Goal: Task Accomplishment & Management: Complete application form

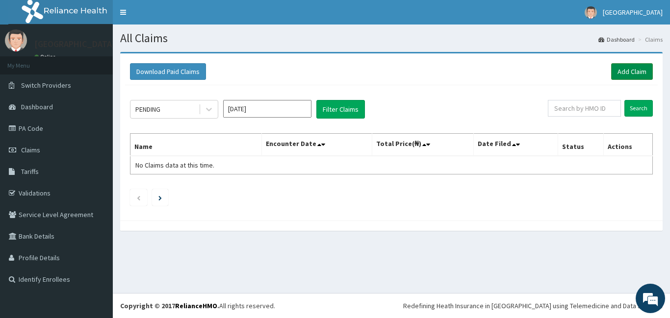
click at [637, 71] on link "Add Claim" at bounding box center [632, 71] width 42 height 17
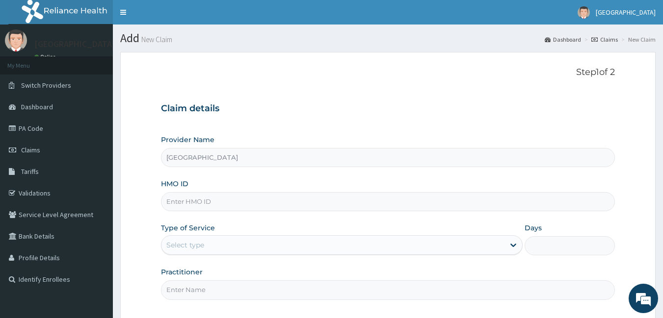
type input "[GEOGRAPHIC_DATA]"
click at [235, 202] on input "HMO ID" at bounding box center [388, 201] width 454 height 19
type input "t"
type input "TOO/10022/a"
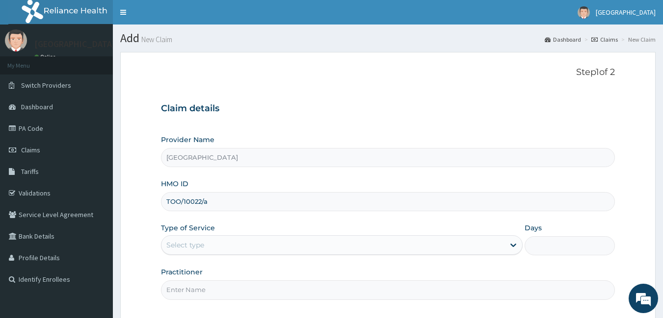
click at [207, 246] on div "Select type" at bounding box center [332, 245] width 343 height 16
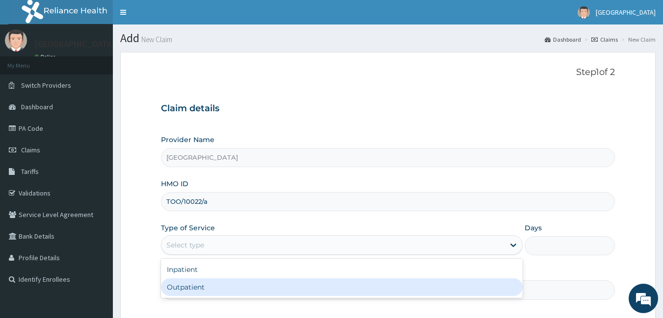
click at [204, 288] on div "Outpatient" at bounding box center [341, 288] width 361 height 18
type input "1"
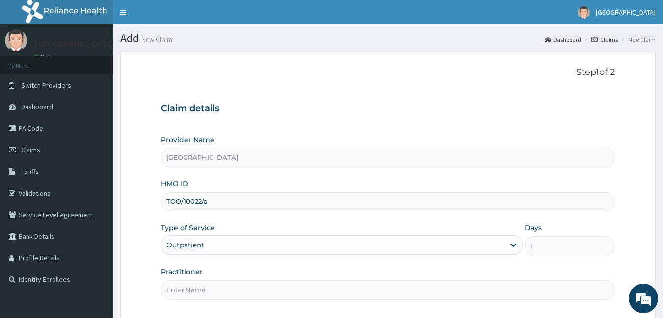
click at [204, 288] on input "Practitioner" at bounding box center [388, 290] width 454 height 19
type input "[PERSON_NAME]"
click at [147, 259] on form "Step 1 of 2 Claim details Provider Name [GEOGRAPHIC_DATA] HMO ID TOO/10022/a Ty…" at bounding box center [387, 214] width 535 height 325
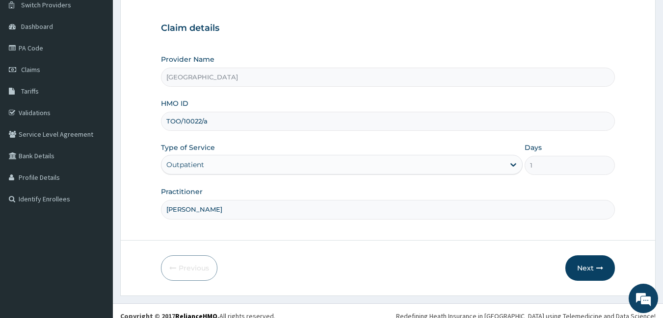
scroll to position [91, 0]
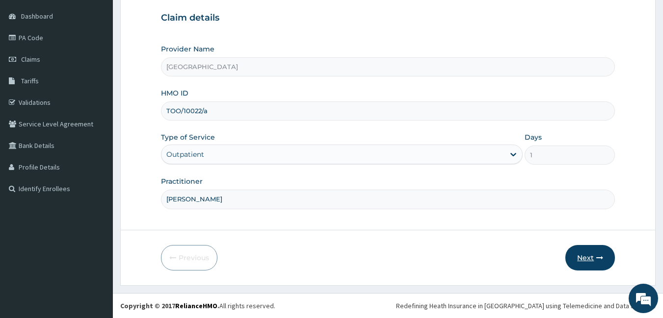
click at [577, 261] on button "Next" at bounding box center [590, 258] width 50 height 26
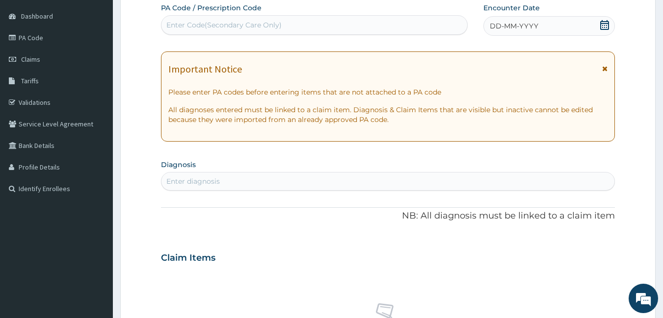
click at [601, 26] on icon at bounding box center [604, 25] width 10 height 10
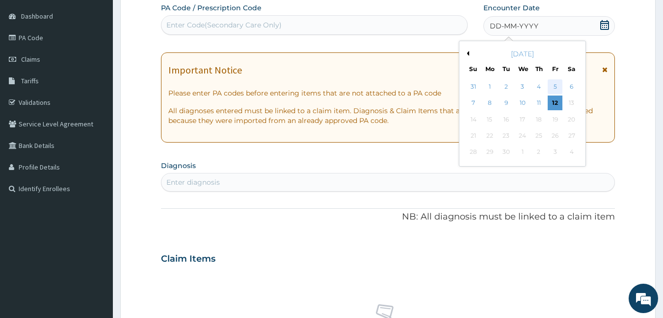
click at [555, 85] on div "5" at bounding box center [554, 86] width 15 height 15
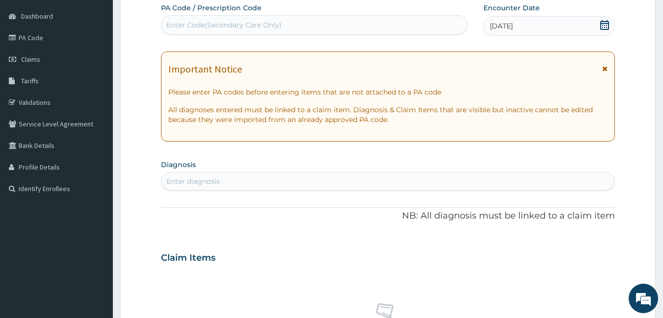
click at [307, 184] on div "Enter diagnosis" at bounding box center [387, 182] width 453 height 16
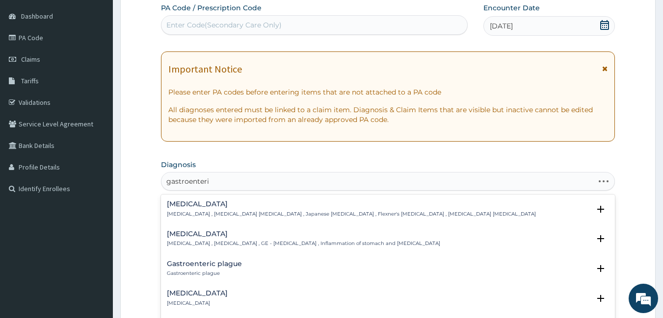
type input "gastroenterit"
click at [304, 239] on div "[MEDICAL_DATA] [MEDICAL_DATA] , [MEDICAL_DATA] , GE - [MEDICAL_DATA] , Inflamma…" at bounding box center [303, 238] width 273 height 17
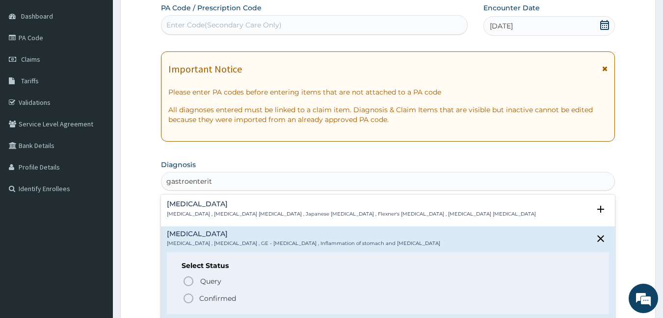
click at [190, 299] on icon "status option filled" at bounding box center [188, 299] width 12 height 12
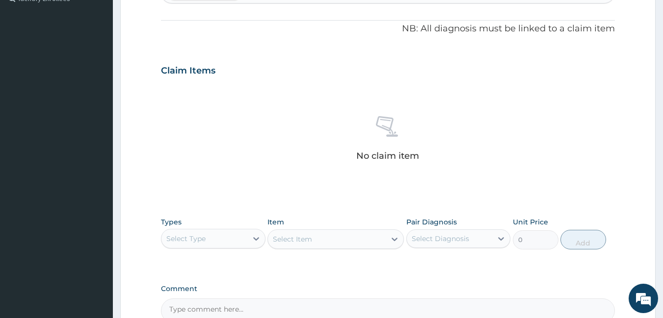
scroll to position [307, 0]
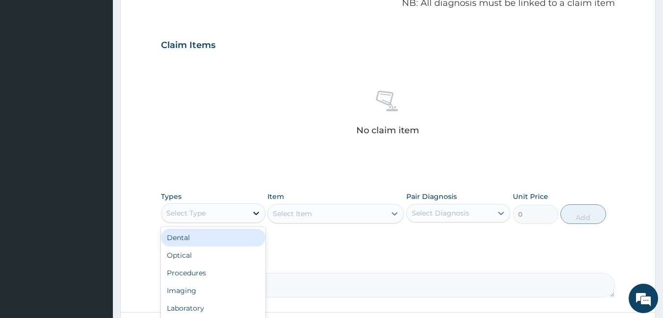
click at [254, 213] on icon at bounding box center [256, 213] width 6 height 3
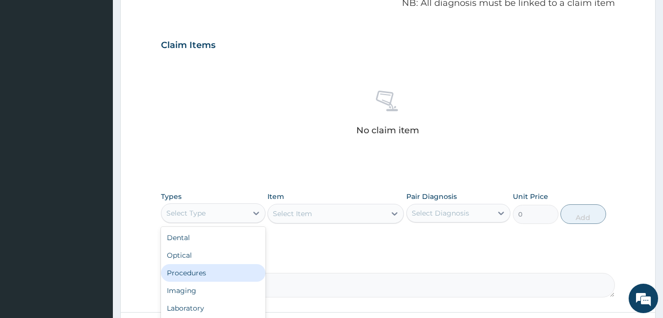
click at [224, 273] on div "Procedures" at bounding box center [213, 273] width 104 height 18
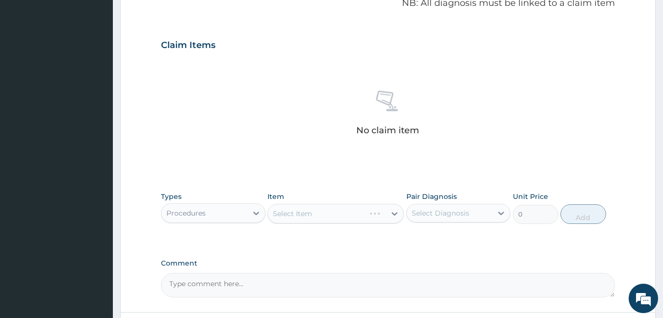
click at [313, 218] on div "Select Item" at bounding box center [335, 214] width 136 height 20
click at [327, 216] on div "Select Item" at bounding box center [335, 214] width 136 height 20
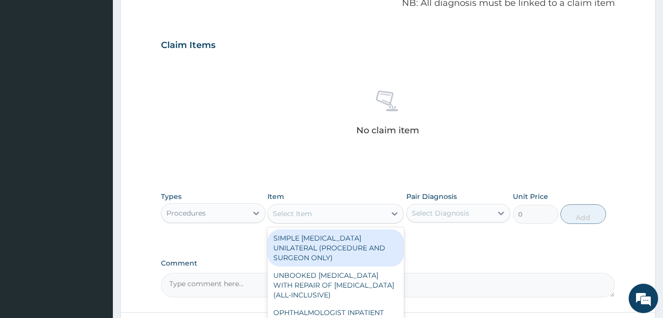
click at [394, 215] on icon at bounding box center [394, 213] width 6 height 3
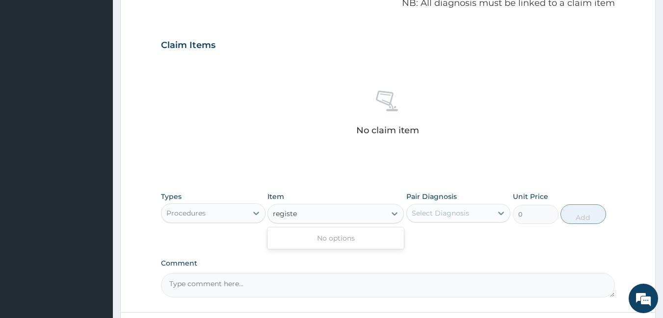
type input "regist"
click at [378, 242] on div "REGISTRATION FEE" at bounding box center [335, 239] width 136 height 18
type input "5000"
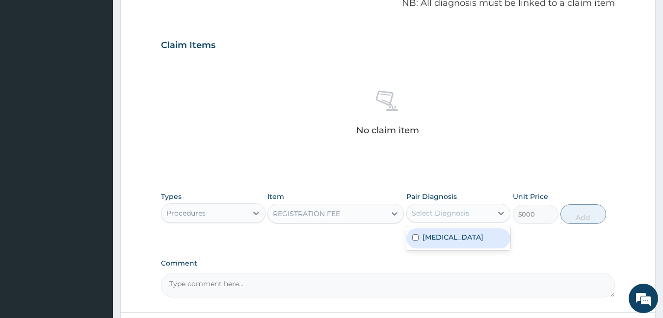
click at [443, 217] on div "Select Diagnosis" at bounding box center [439, 213] width 57 height 10
click at [445, 235] on label "[MEDICAL_DATA]" at bounding box center [452, 237] width 61 height 10
checkbox input "true"
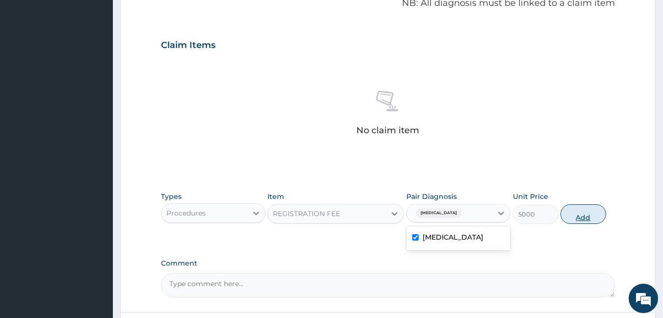
click at [584, 217] on button "Add" at bounding box center [583, 215] width 46 height 20
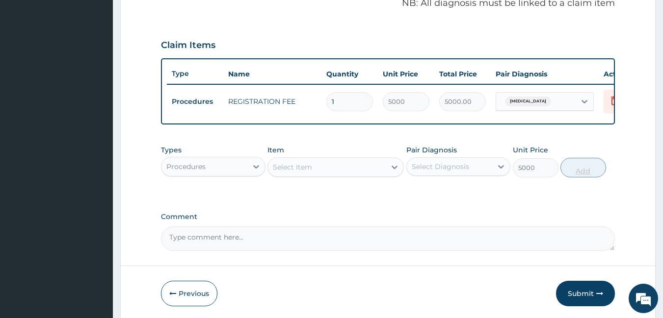
type input "0"
click at [352, 175] on div "Select Item" at bounding box center [327, 167] width 118 height 16
type input "g"
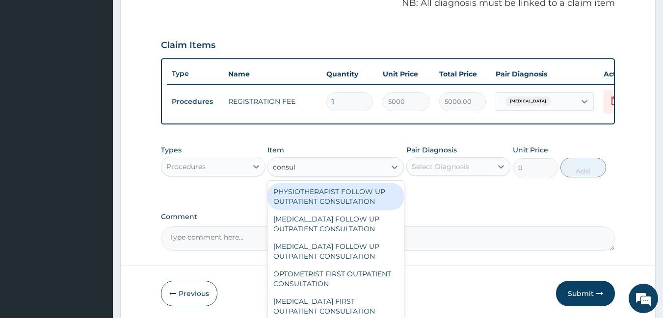
type input "consult"
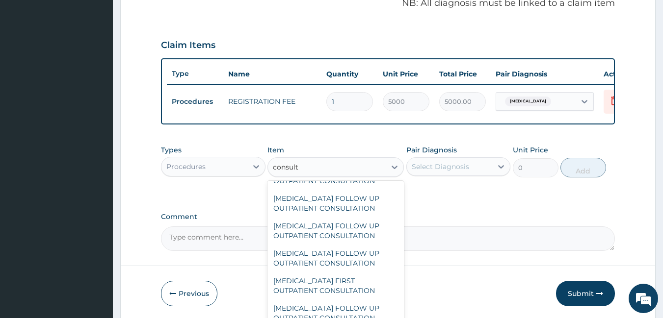
scroll to position [167, 0]
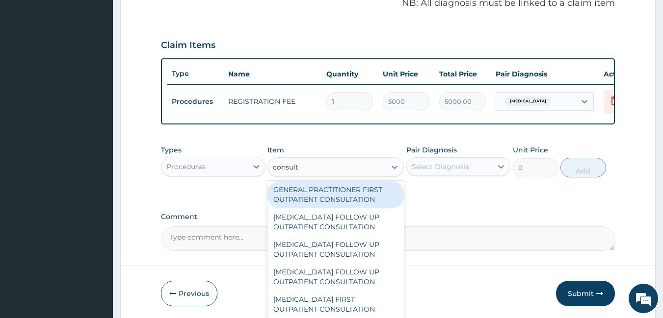
click at [367, 203] on div "GENERAL PRACTITIONER FIRST OUTPATIENT CONSULTATION" at bounding box center [335, 194] width 136 height 27
type input "6750"
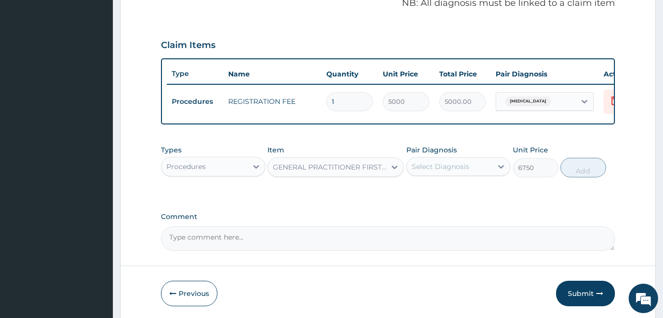
click at [479, 176] on div "Select Diagnosis" at bounding box center [458, 166] width 104 height 19
click at [473, 202] on div "[MEDICAL_DATA]" at bounding box center [458, 192] width 104 height 20
checkbox input "true"
click at [575, 178] on button "Add" at bounding box center [583, 168] width 46 height 20
type input "0"
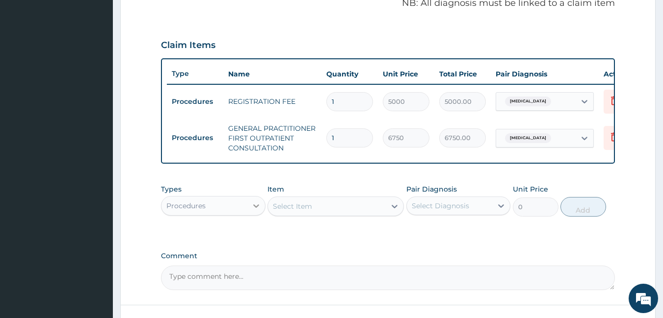
click at [259, 211] on icon at bounding box center [256, 206] width 10 height 10
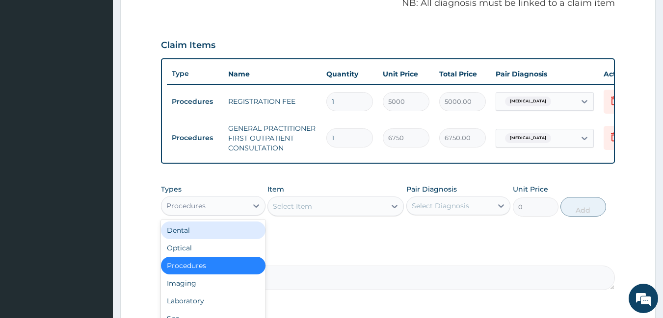
click at [350, 236] on div "Types option Procedures, selected. option Dental focused, 1 of 10. 10 results a…" at bounding box center [388, 207] width 454 height 57
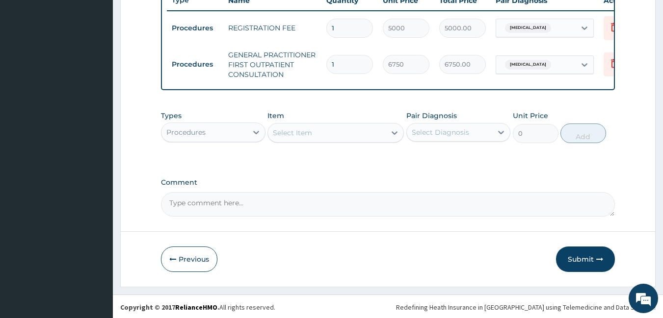
scroll to position [389, 0]
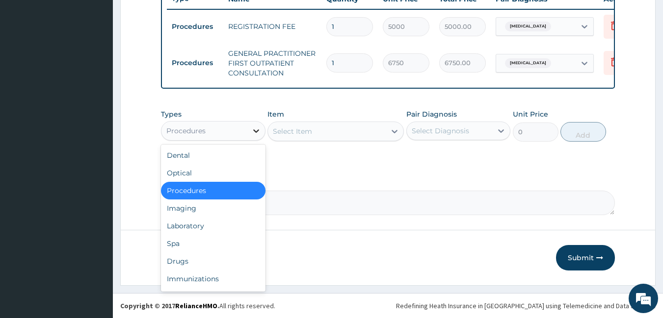
click at [250, 130] on div at bounding box center [256, 131] width 18 height 18
click at [213, 261] on div "Drugs" at bounding box center [213, 262] width 104 height 18
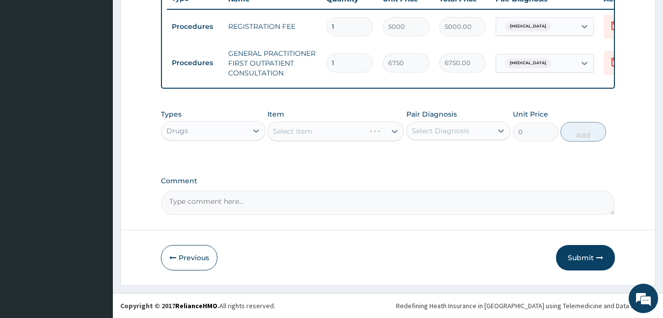
click at [323, 124] on div "Select Item" at bounding box center [335, 132] width 136 height 20
click at [320, 134] on div "Select Item" at bounding box center [335, 132] width 136 height 20
click at [394, 131] on div "Select Item" at bounding box center [335, 132] width 136 height 20
click at [394, 131] on icon at bounding box center [394, 132] width 10 height 10
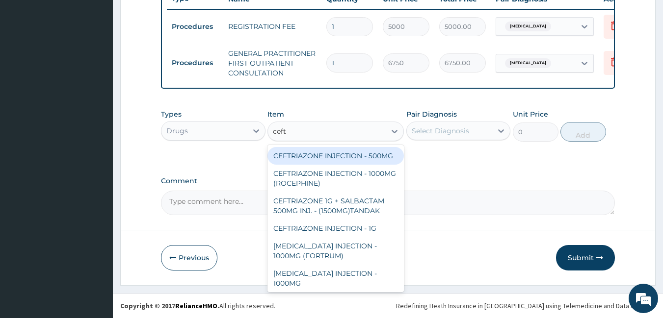
type input "ceftr"
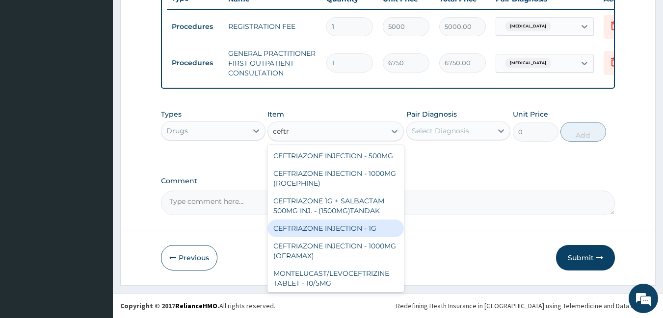
click at [356, 237] on div "CEFTRIAZONE INJECTION - 1G" at bounding box center [335, 229] width 136 height 18
type input "2596"
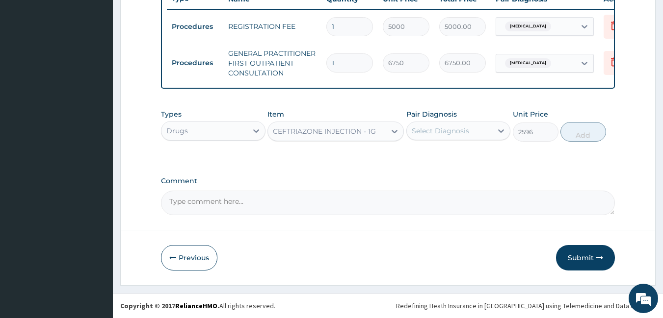
click at [443, 134] on div "Select Diagnosis" at bounding box center [439, 131] width 57 height 10
click at [443, 161] on div "[MEDICAL_DATA]" at bounding box center [458, 156] width 104 height 20
checkbox input "true"
click at [581, 138] on button "Add" at bounding box center [583, 132] width 46 height 20
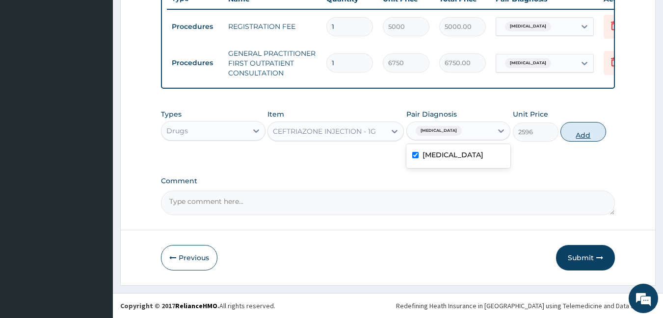
type input "0"
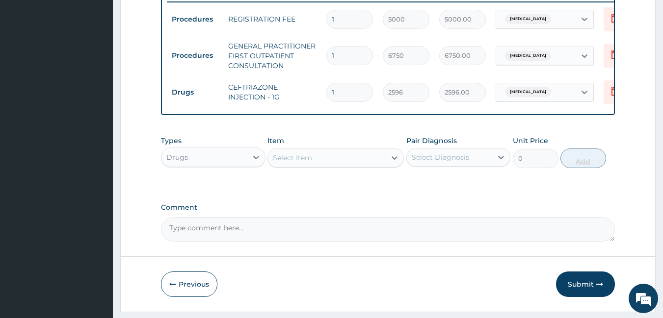
type input "0.00"
type input "5"
type input "12980.00"
type input "5"
click at [393, 163] on icon at bounding box center [394, 158] width 10 height 10
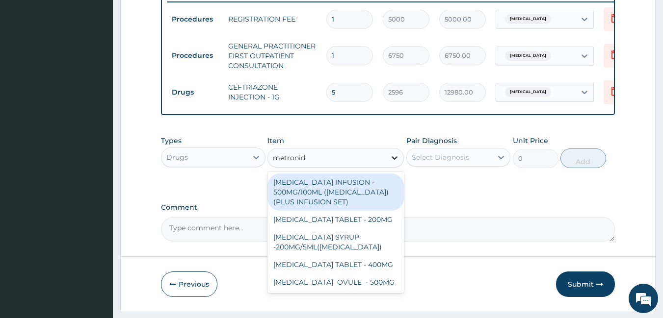
type input "metronida"
click at [368, 199] on div "[MEDICAL_DATA] INFUSION - 500MG/100ML ([MEDICAL_DATA])(PLUS INFUSION SET)" at bounding box center [335, 192] width 136 height 37
type input "1452.0000000000002"
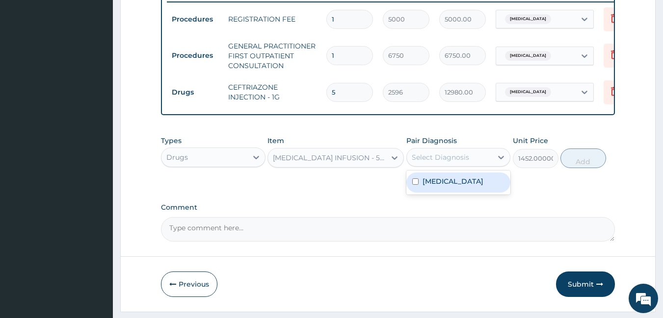
click at [447, 162] on div "Select Diagnosis" at bounding box center [439, 158] width 57 height 10
click at [450, 186] on label "[MEDICAL_DATA]" at bounding box center [452, 182] width 61 height 10
checkbox input "true"
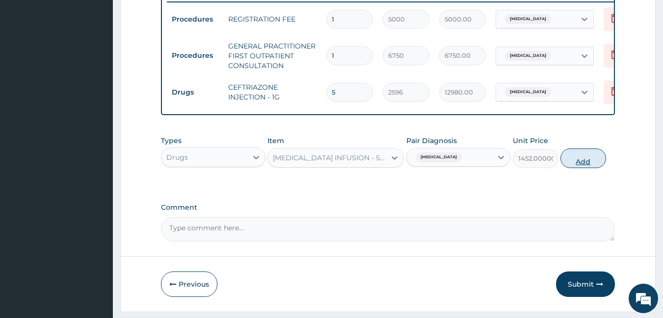
click at [586, 167] on button "Add" at bounding box center [583, 159] width 46 height 20
type input "0"
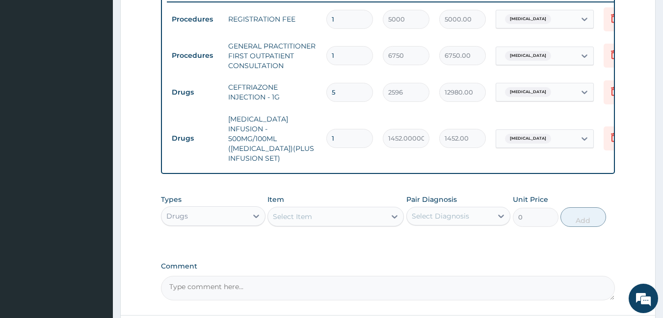
type input "0.00"
type input "6"
type input "8712.00"
type input "6"
click at [295, 220] on div "Select Item" at bounding box center [327, 217] width 118 height 16
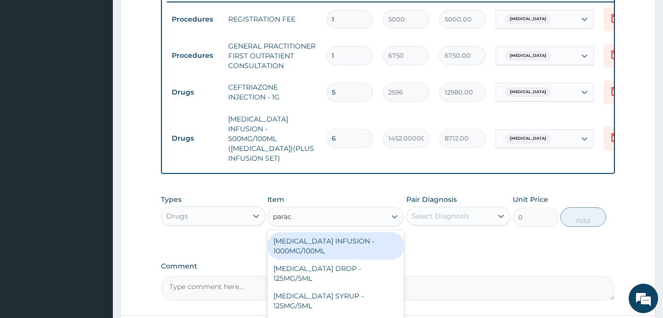
type input "parac"
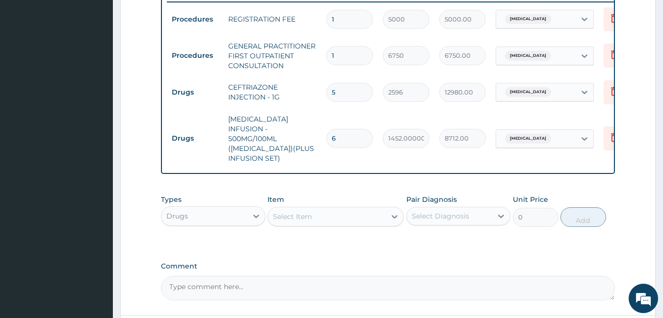
click at [426, 253] on div "PA Code / Prescription Code Enter Code(Secondary Care Only) Encounter Date [DAT…" at bounding box center [388, 3] width 454 height 596
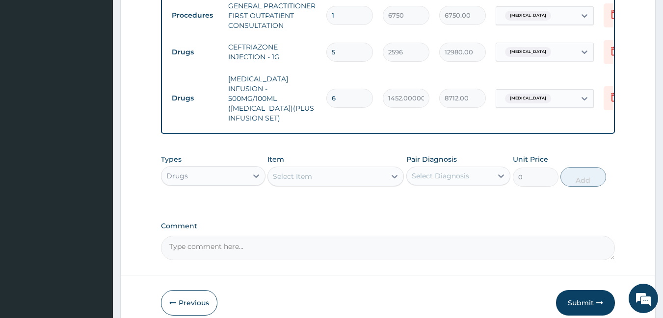
scroll to position [448, 0]
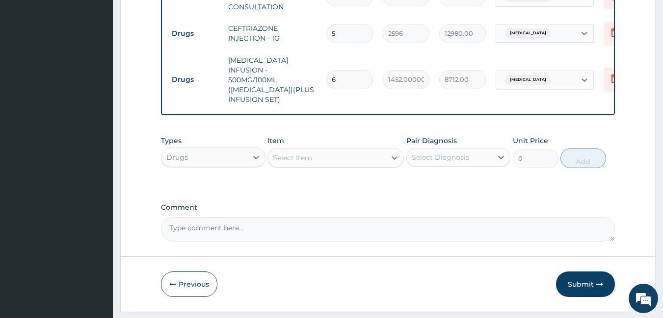
click at [332, 158] on div "Select Item" at bounding box center [327, 158] width 118 height 16
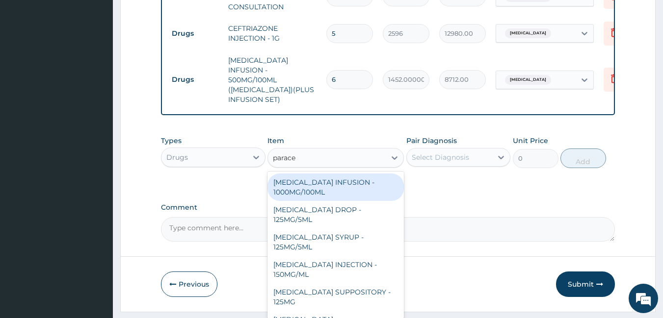
type input "paracet"
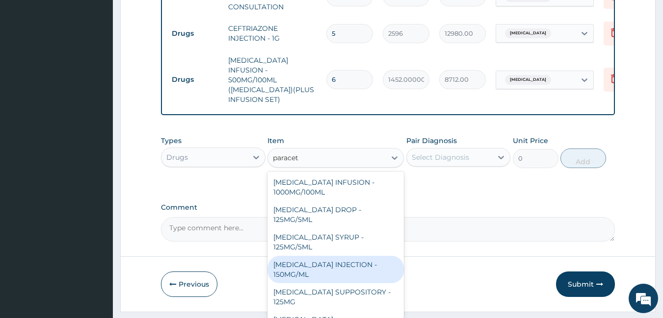
click at [327, 271] on div "[MEDICAL_DATA] INJECTION - 150MG/ML" at bounding box center [335, 269] width 136 height 27
type input "880.0000000000001"
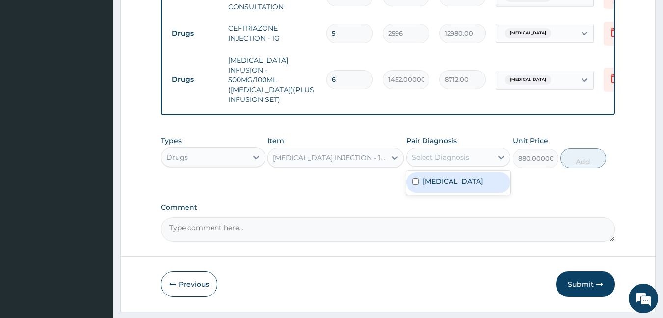
click at [445, 155] on div "Select Diagnosis" at bounding box center [439, 158] width 57 height 10
click at [442, 183] on label "[MEDICAL_DATA]" at bounding box center [452, 182] width 61 height 10
checkbox input "true"
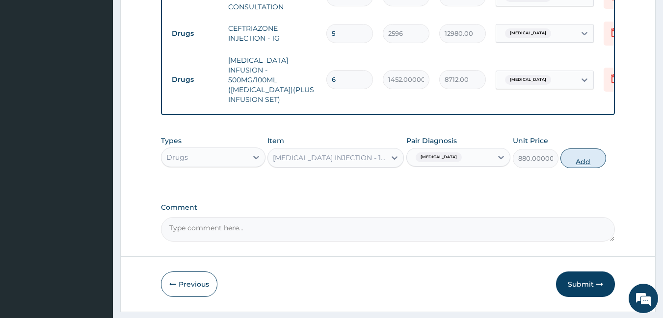
click at [581, 160] on button "Add" at bounding box center [583, 159] width 46 height 20
type input "0"
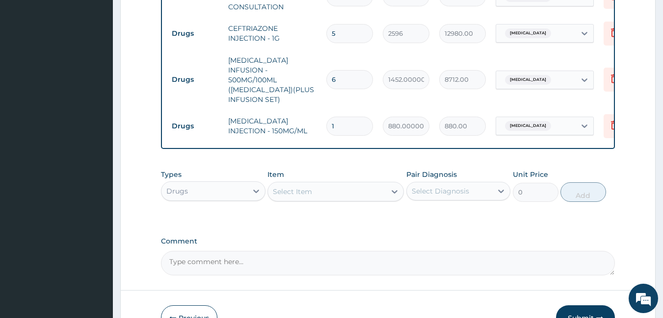
type input "12"
type input "10560.00"
type input "12"
click at [358, 192] on div "Select Item" at bounding box center [327, 192] width 118 height 16
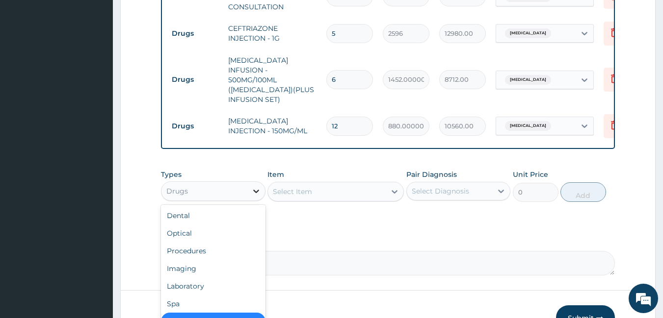
click at [258, 191] on icon at bounding box center [256, 191] width 10 height 10
click at [227, 248] on div "Procedures" at bounding box center [213, 251] width 104 height 18
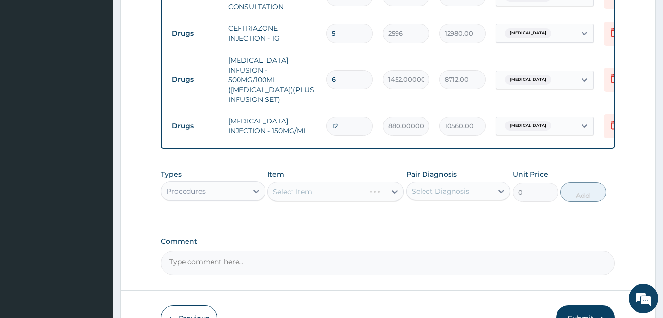
click at [296, 191] on div "Select Item" at bounding box center [335, 192] width 136 height 20
click at [394, 187] on icon at bounding box center [394, 192] width 10 height 10
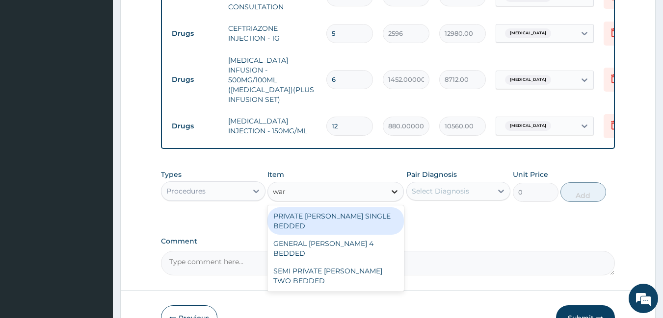
type input "[PERSON_NAME]"
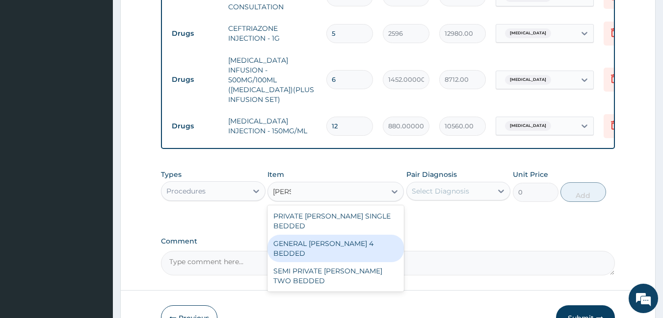
click at [364, 235] on div "GENERAL [PERSON_NAME] 4 BEDDED" at bounding box center [335, 248] width 136 height 27
type input "12500"
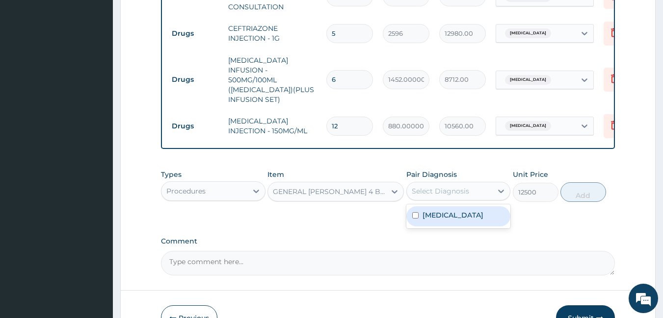
click at [440, 192] on div "Select Diagnosis" at bounding box center [439, 191] width 57 height 10
click at [439, 210] on label "[MEDICAL_DATA]" at bounding box center [452, 215] width 61 height 10
checkbox input "true"
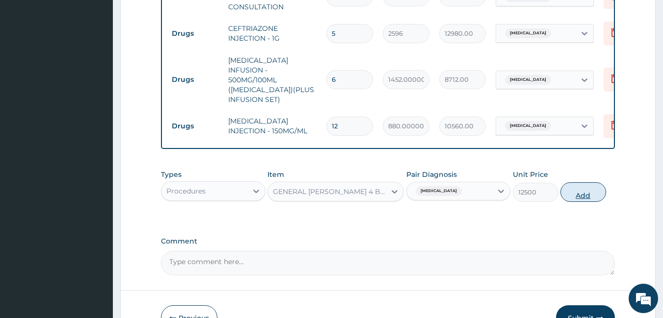
click at [579, 196] on button "Add" at bounding box center [583, 192] width 46 height 20
type input "0"
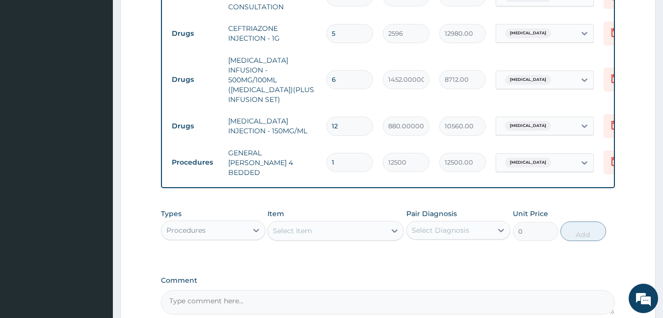
type input "0.00"
type input "2"
type input "25000.00"
type input "2"
click at [396, 226] on icon at bounding box center [394, 231] width 10 height 10
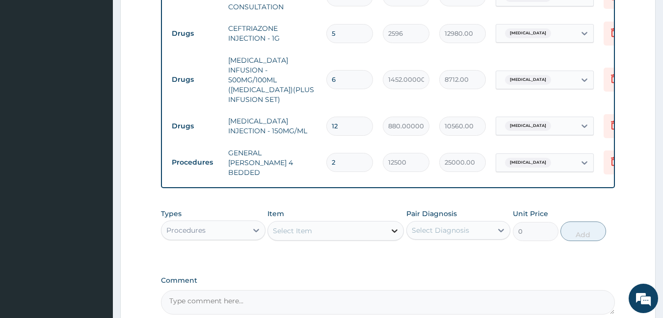
click at [396, 226] on icon at bounding box center [394, 231] width 10 height 10
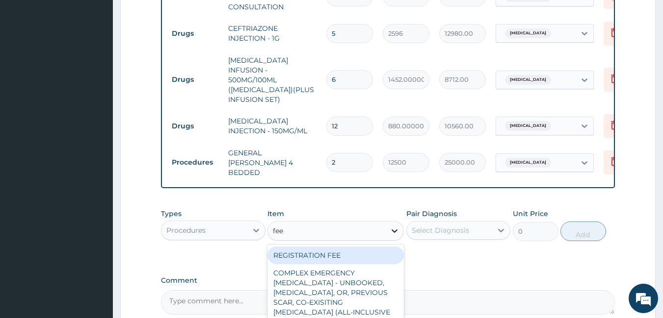
type input "feed"
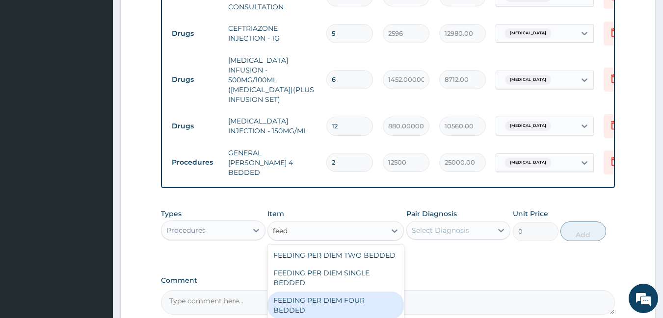
click at [368, 294] on div "FEEDING PER DIEM FOUR BEDDED" at bounding box center [335, 305] width 136 height 27
type input "12500"
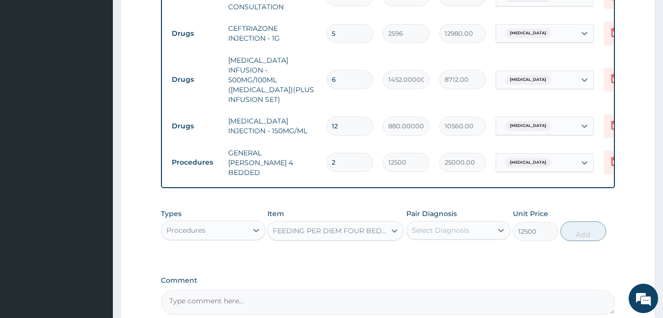
click at [441, 226] on div "Select Diagnosis" at bounding box center [439, 231] width 57 height 10
click at [440, 250] on label "[MEDICAL_DATA]" at bounding box center [452, 255] width 61 height 10
checkbox input "true"
click at [569, 227] on button "Add" at bounding box center [583, 232] width 46 height 20
type input "0"
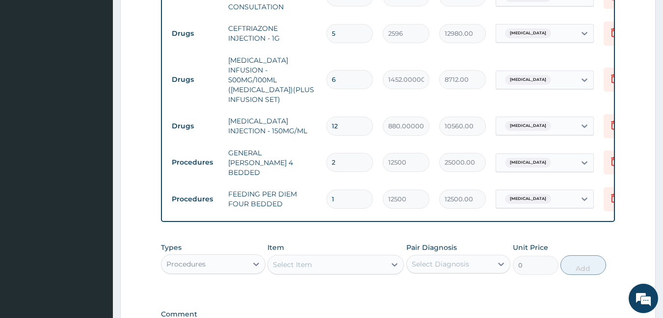
type input "0.00"
type input "2"
type input "25000.00"
type input "2"
click at [633, 225] on form "Step 2 of 2 PA Code / Prescription Code Enter Code(Secondary Care Only) Encount…" at bounding box center [387, 11] width 535 height 815
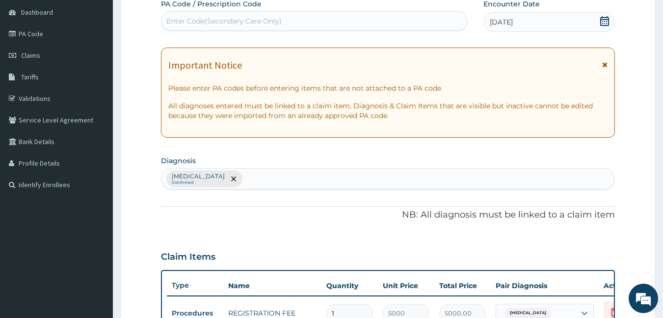
scroll to position [98, 0]
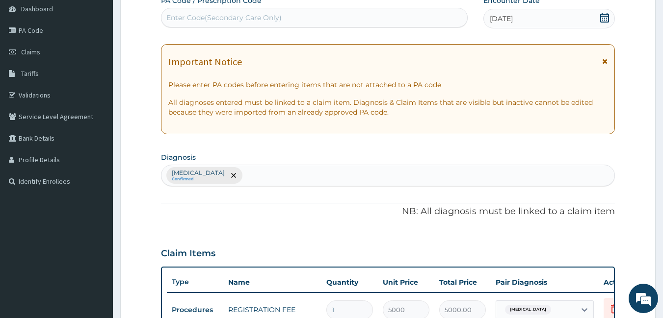
click at [270, 175] on div "[MEDICAL_DATA] Confirmed" at bounding box center [387, 175] width 453 height 21
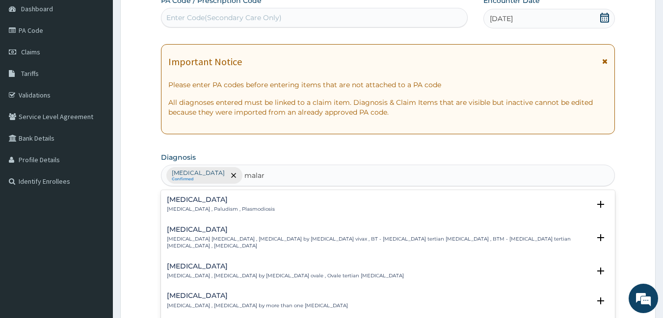
type input "malari"
click at [254, 208] on div "[MEDICAL_DATA] [MEDICAL_DATA] , Paludism , Plasmodiosis" at bounding box center [388, 204] width 442 height 17
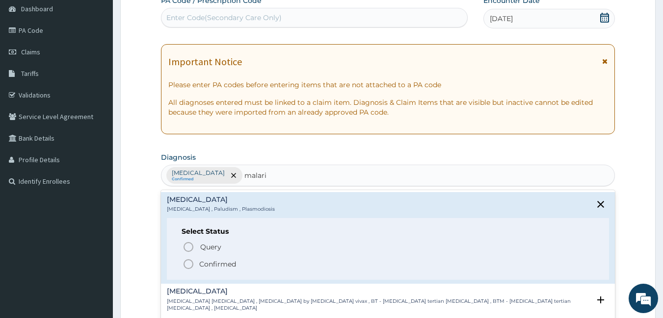
click at [193, 264] on circle "status option filled" at bounding box center [188, 264] width 9 height 9
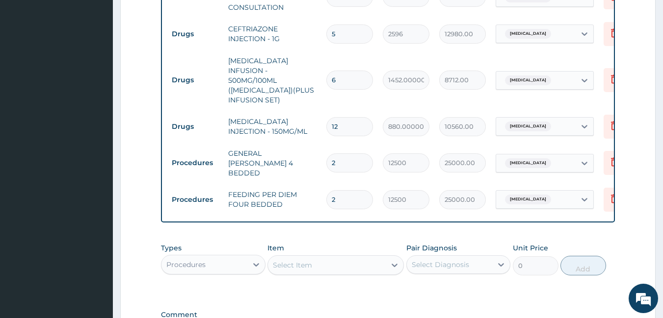
scroll to position [510, 0]
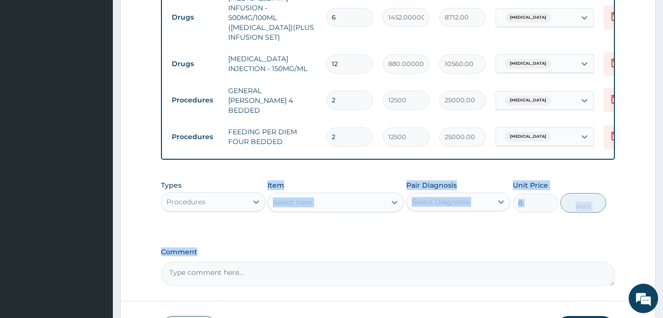
drag, startPoint x: 288, startPoint y: 233, endPoint x: 253, endPoint y: 219, distance: 37.9
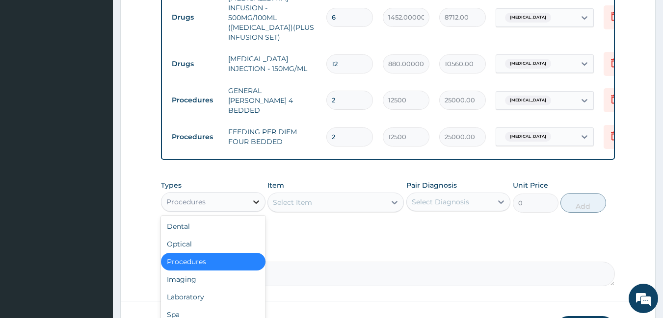
click at [256, 197] on icon at bounding box center [256, 202] width 10 height 10
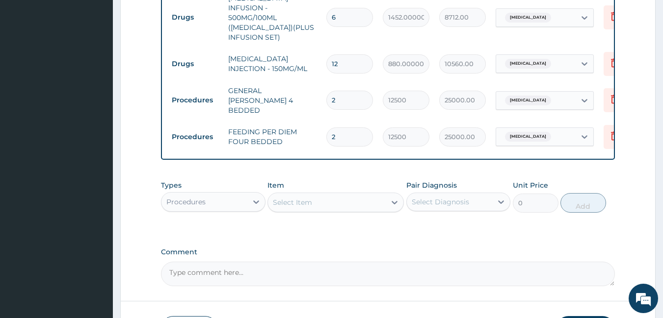
click at [278, 248] on label "Comment" at bounding box center [388, 252] width 454 height 8
click at [278, 262] on textarea "Comment" at bounding box center [388, 274] width 454 height 25
click at [256, 201] on icon at bounding box center [256, 202] width 6 height 3
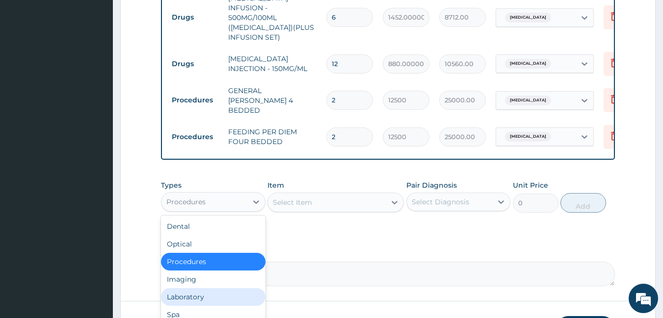
click at [208, 291] on div "Laboratory" at bounding box center [213, 297] width 104 height 18
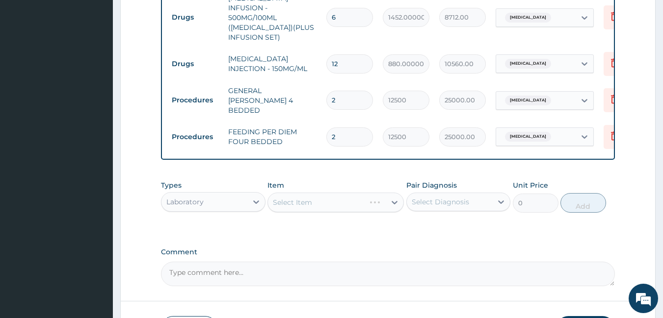
click at [296, 208] on div "Types Laboratory Item Select Item Pair Diagnosis Select Diagnosis Unit Price 0 …" at bounding box center [388, 197] width 454 height 42
click at [305, 198] on div "Select Item" at bounding box center [335, 203] width 136 height 20
click at [395, 201] on icon at bounding box center [394, 202] width 6 height 3
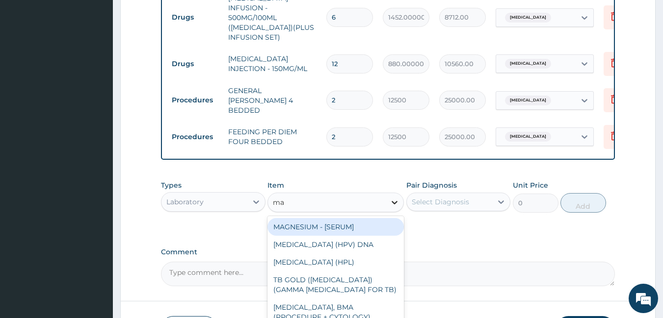
type input "mal"
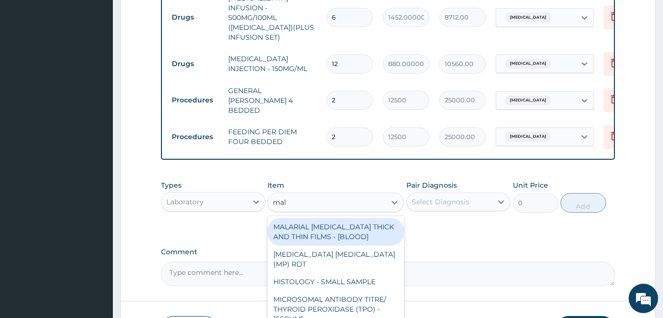
click at [366, 223] on div "MALARIAL [MEDICAL_DATA] THICK AND THIN FILMS - [BLOOD]" at bounding box center [335, 231] width 136 height 27
type input "3937.5"
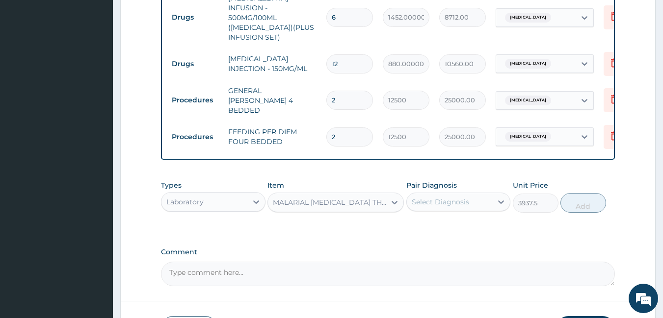
click at [445, 197] on div "Select Diagnosis" at bounding box center [439, 202] width 57 height 10
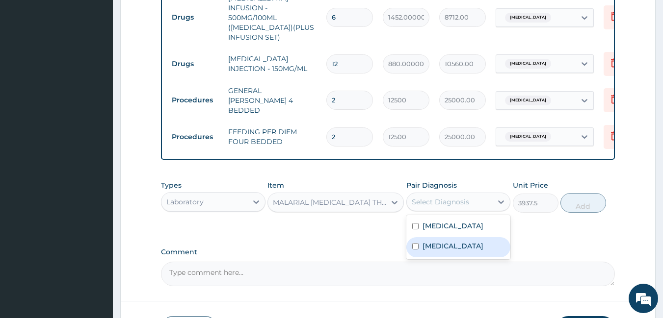
click at [438, 245] on div "[MEDICAL_DATA]" at bounding box center [458, 247] width 104 height 20
checkbox input "true"
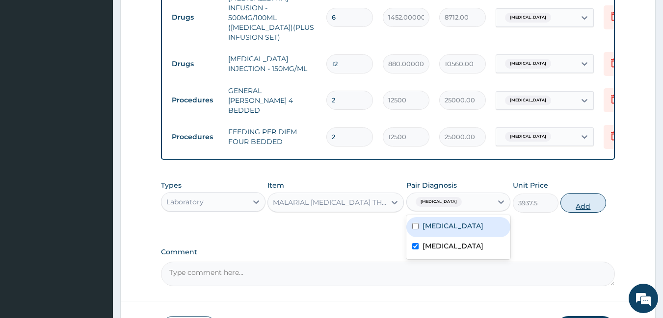
click at [582, 200] on button "Add" at bounding box center [583, 203] width 46 height 20
type input "0"
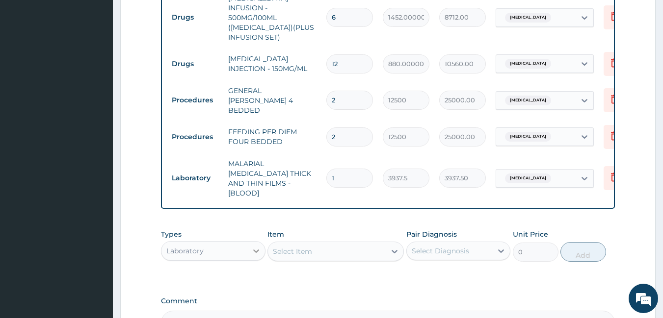
click at [256, 246] on icon at bounding box center [256, 251] width 10 height 10
click at [299, 258] on div "Types option Laboratory, selected. option Laboratory selected, 5 of 10. 10 resu…" at bounding box center [388, 253] width 454 height 57
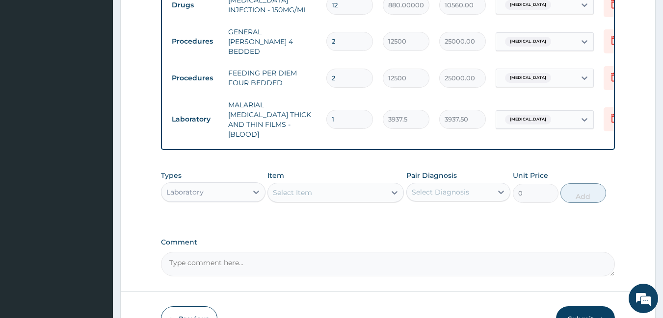
scroll to position [589, 0]
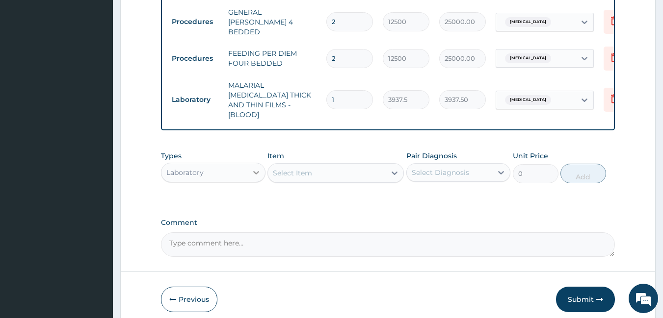
click at [256, 168] on icon at bounding box center [256, 173] width 10 height 10
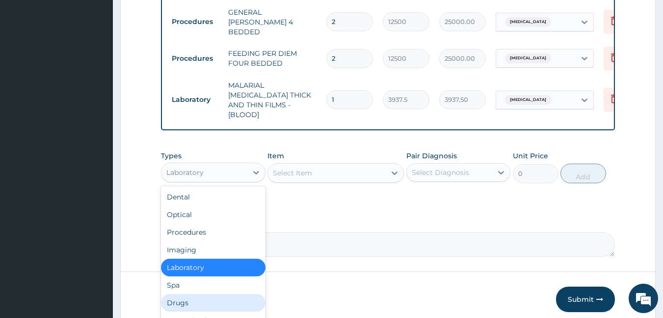
click at [208, 294] on div "Drugs" at bounding box center [213, 303] width 104 height 18
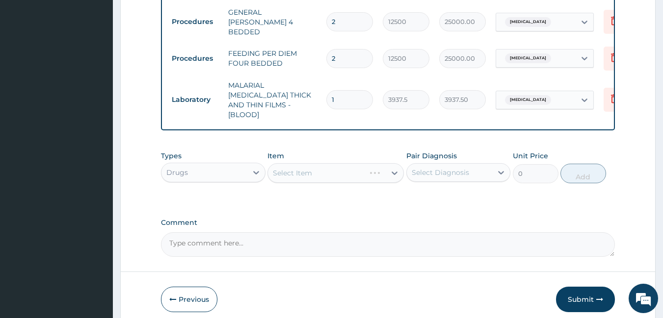
click at [298, 163] on div "Select Item" at bounding box center [335, 173] width 136 height 20
click at [347, 163] on div "Select Item" at bounding box center [335, 173] width 136 height 20
click at [395, 163] on div "Select Item" at bounding box center [335, 173] width 136 height 20
click at [395, 168] on icon at bounding box center [394, 173] width 10 height 10
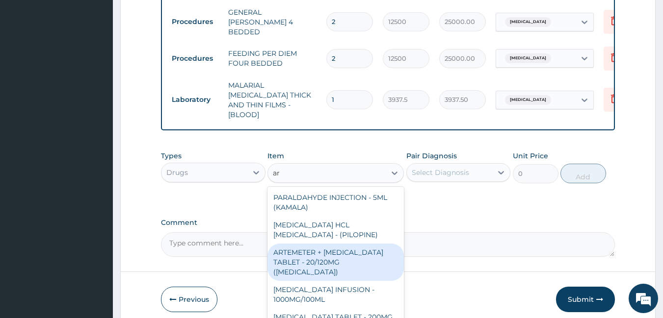
type input "a"
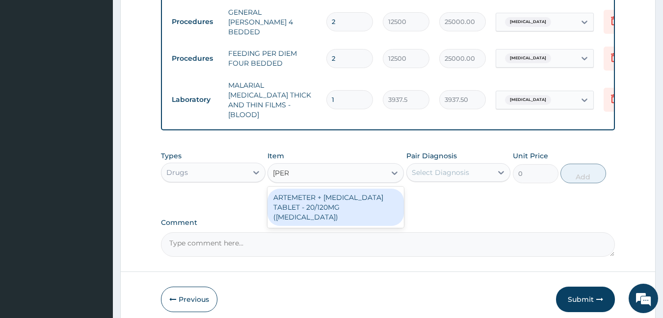
type input "coart"
click at [373, 194] on div "ARTEMETER + [MEDICAL_DATA] TABLET - 20/120MG ([MEDICAL_DATA])" at bounding box center [335, 207] width 136 height 37
type input "330"
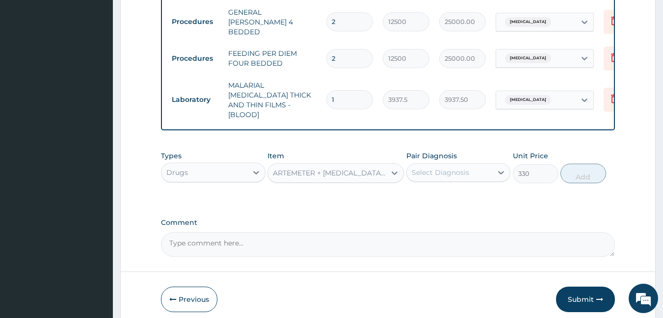
click at [454, 168] on div "Select Diagnosis" at bounding box center [439, 173] width 57 height 10
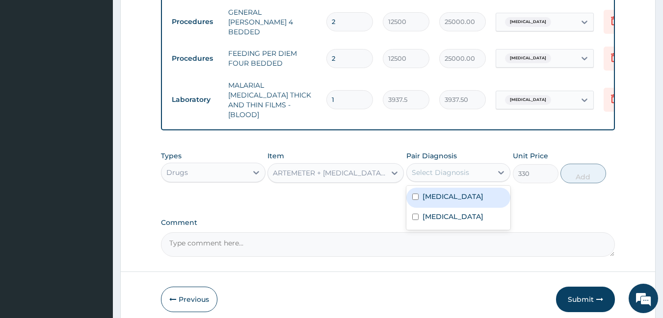
click at [452, 168] on div "Select Diagnosis" at bounding box center [439, 173] width 57 height 10
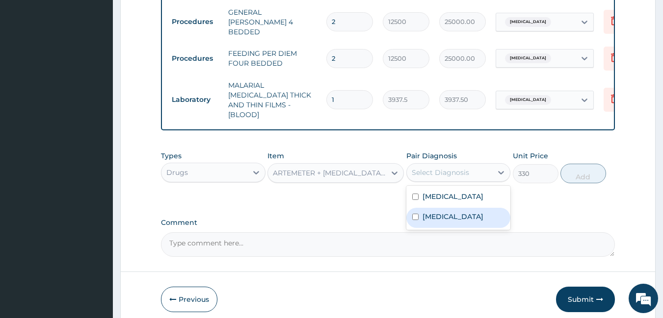
click at [448, 208] on div "[MEDICAL_DATA]" at bounding box center [458, 218] width 104 height 20
checkbox input "true"
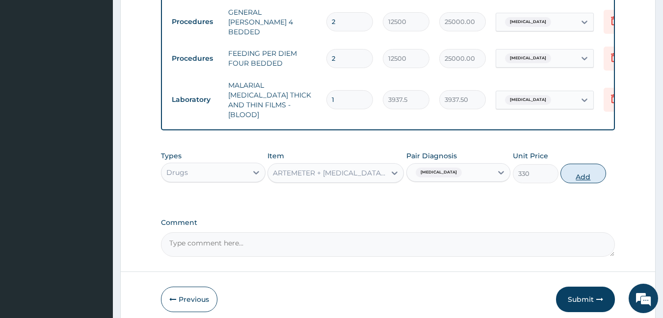
click at [575, 164] on button "Add" at bounding box center [583, 174] width 46 height 20
type input "0"
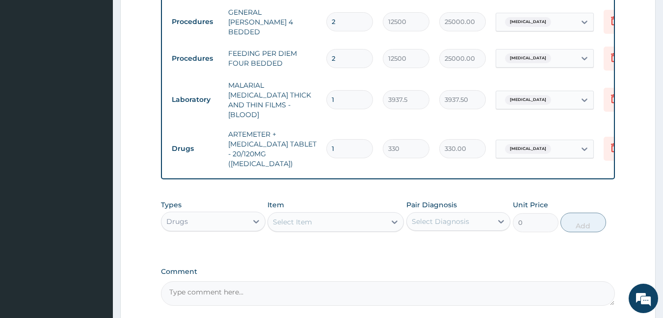
type input "0.00"
type input "2"
type input "660.00"
type input "24"
type input "7920.00"
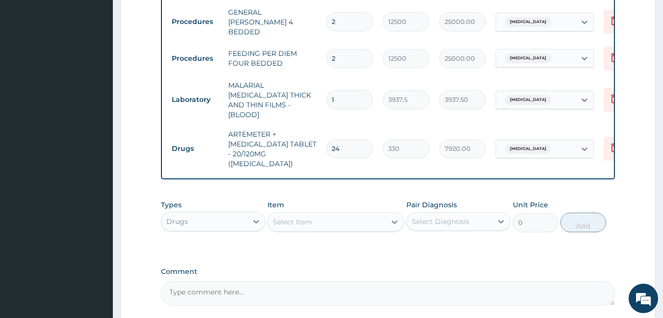
type input "24"
click at [246, 281] on textarea "Comment" at bounding box center [388, 293] width 454 height 25
type textarea "nil"
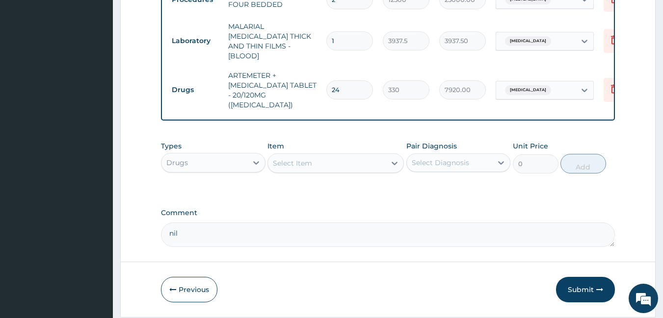
scroll to position [652, 0]
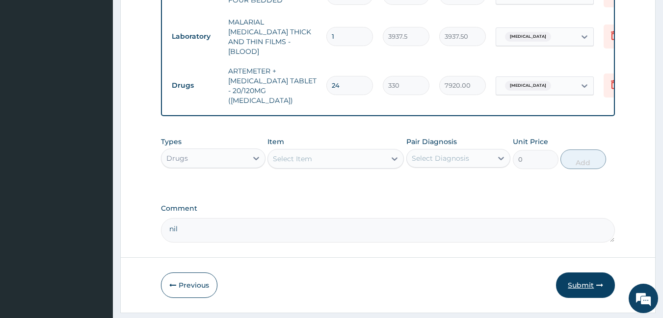
click at [581, 273] on button "Submit" at bounding box center [585, 286] width 59 height 26
